Goal: Information Seeking & Learning: Learn about a topic

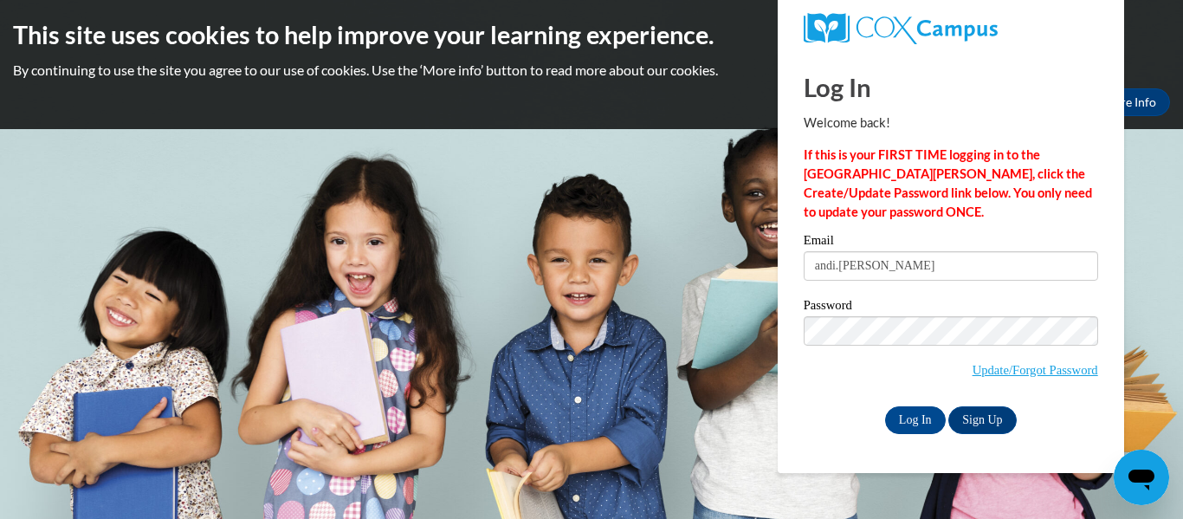
type input "ANDI.SMALLEY03@GMAIL.COM"
click at [910, 424] on input "Log In" at bounding box center [915, 420] width 61 height 28
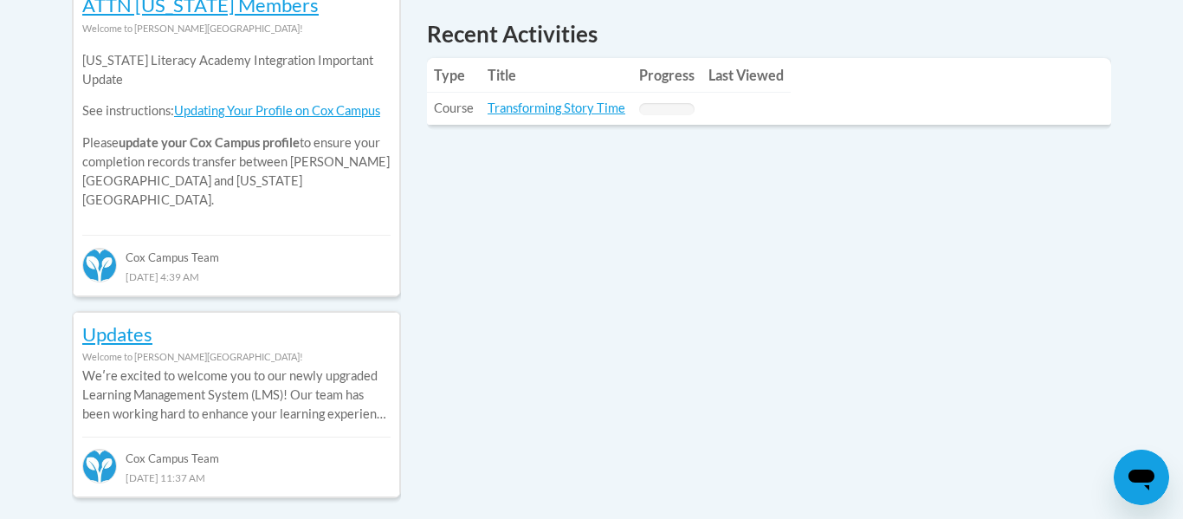
scroll to position [825, 0]
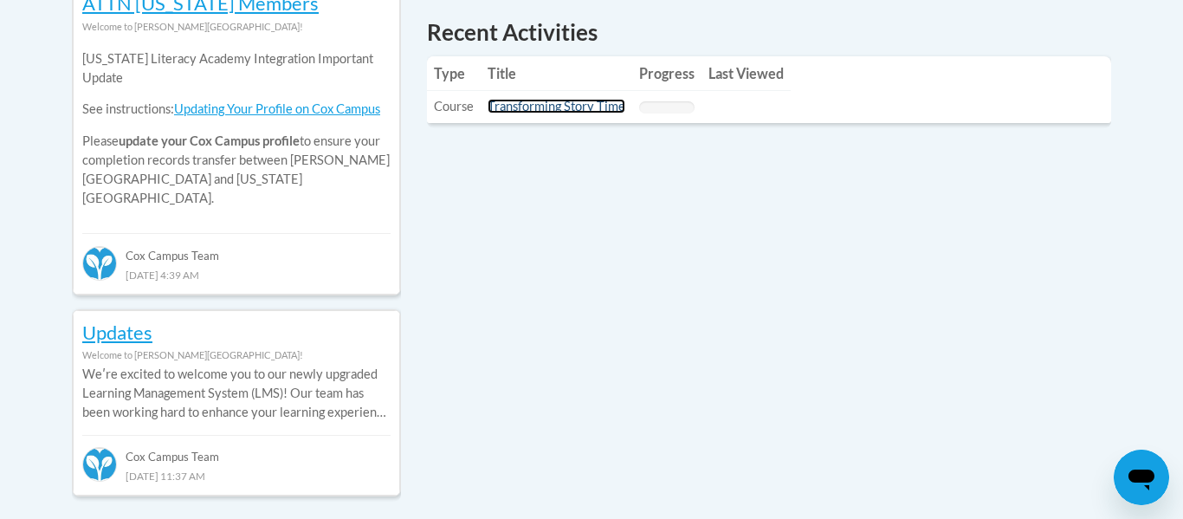
click at [558, 110] on link "Transforming Story Time" at bounding box center [556, 106] width 138 height 15
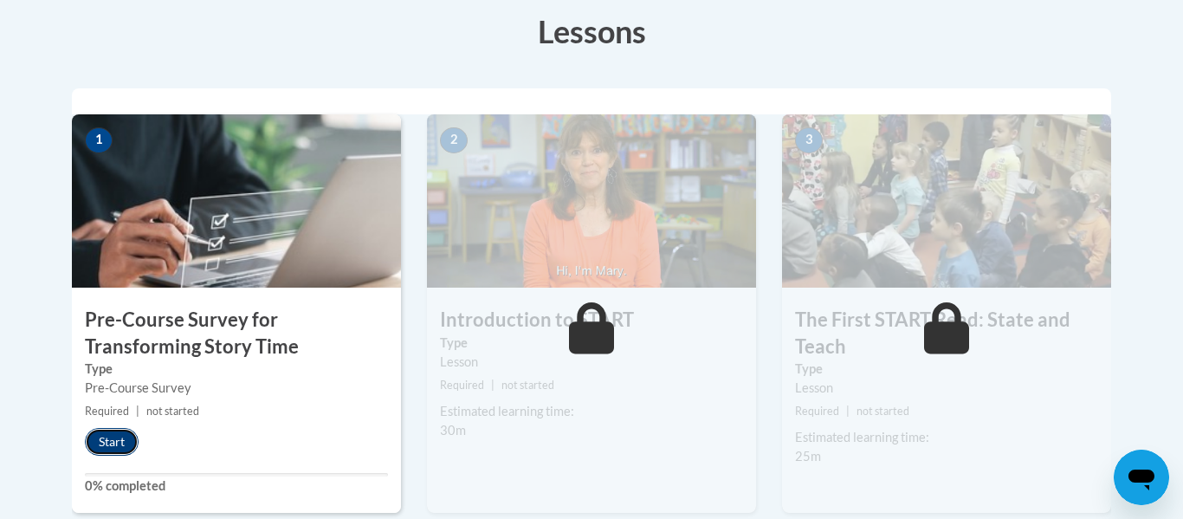
click at [116, 442] on button "Start" at bounding box center [112, 442] width 54 height 28
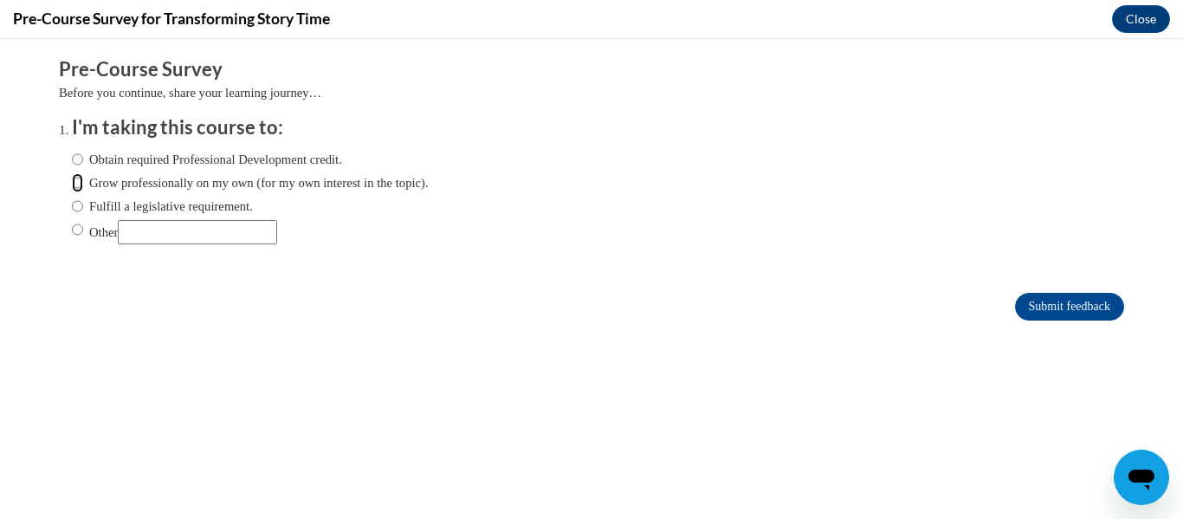
click at [73, 188] on input "Grow professionally on my own (for my own interest in the topic)." at bounding box center [77, 182] width 11 height 19
radio input "true"
click at [1034, 311] on input "Submit feedback" at bounding box center [1069, 307] width 109 height 28
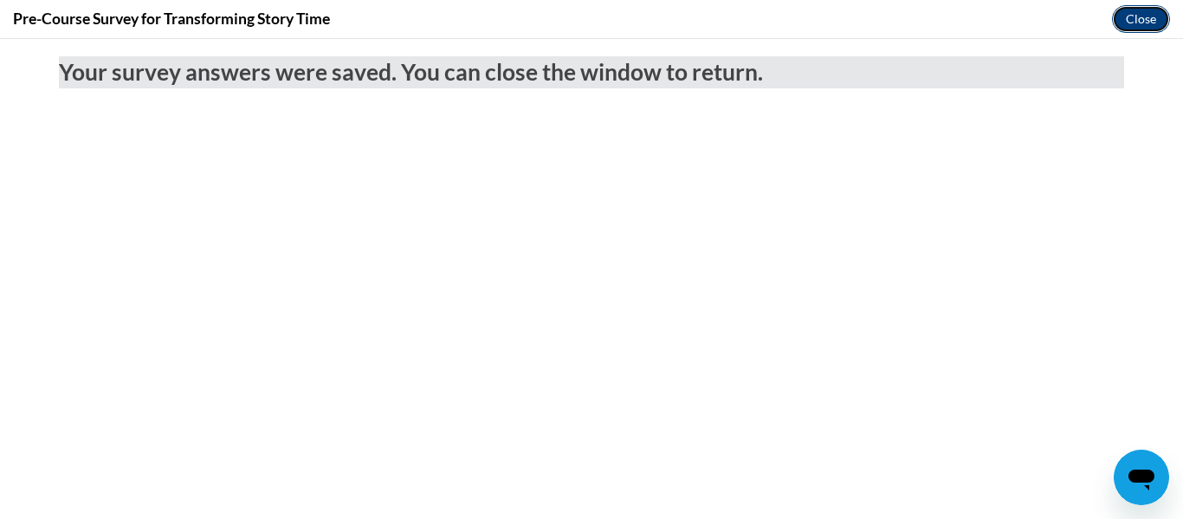
click at [1132, 17] on button "Close" at bounding box center [1141, 19] width 58 height 28
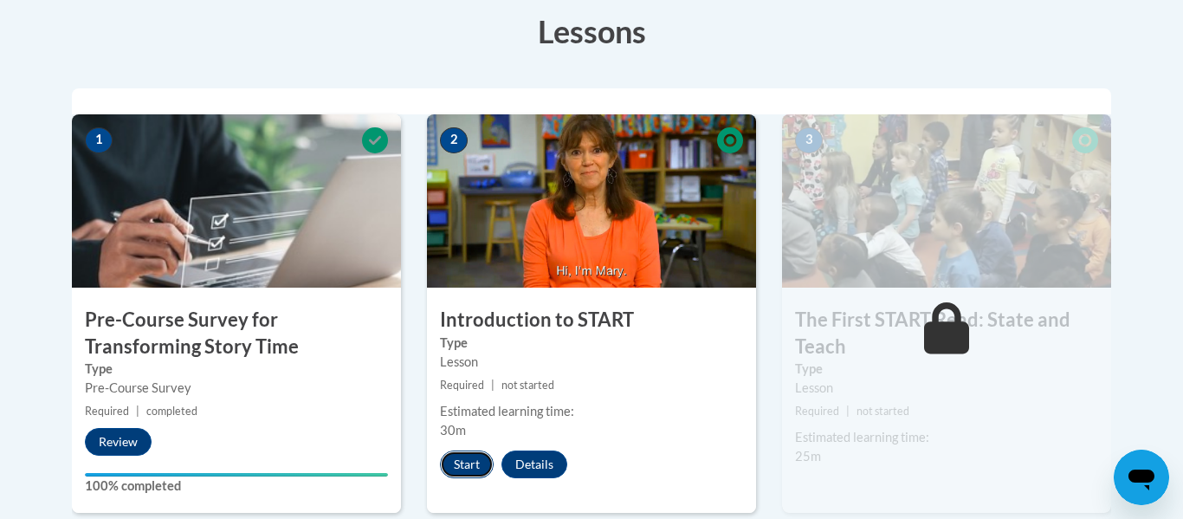
click at [472, 474] on button "Start" at bounding box center [467, 464] width 54 height 28
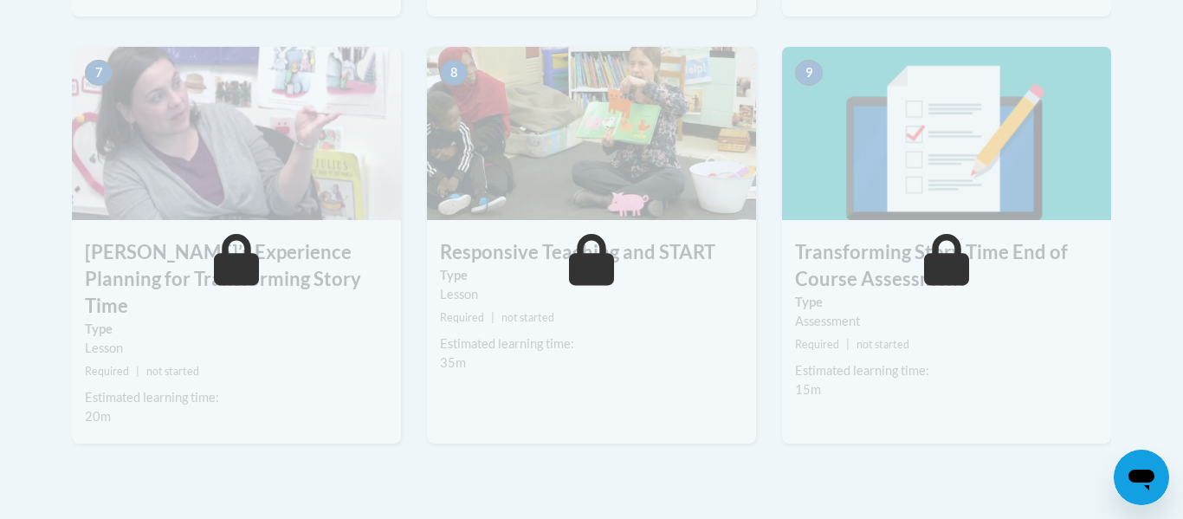
scroll to position [1440, 0]
